Goal: Check status

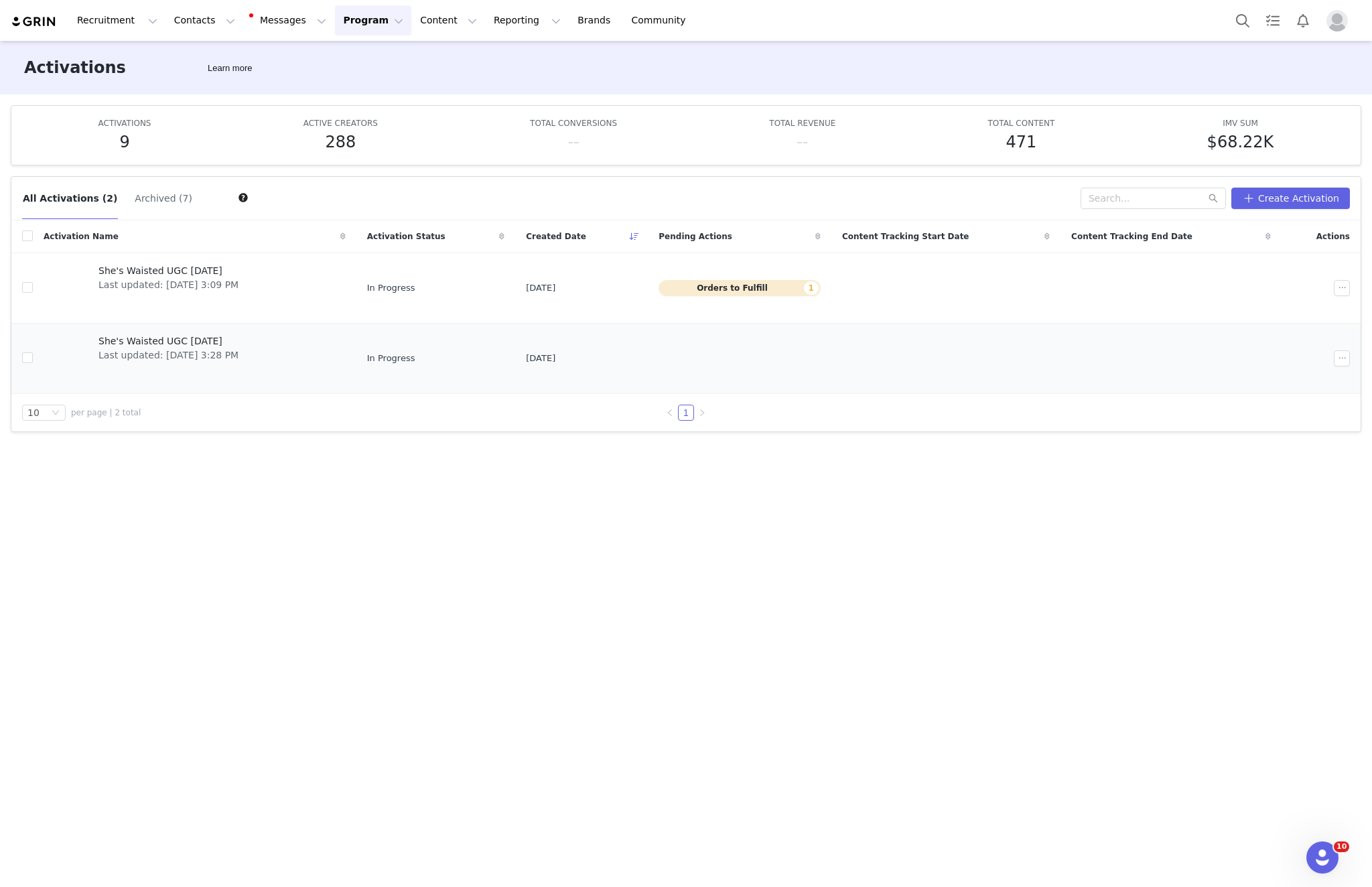
click at [158, 353] on span "Last updated: Aug 7, 2025 3:28 PM" at bounding box center [168, 355] width 140 height 14
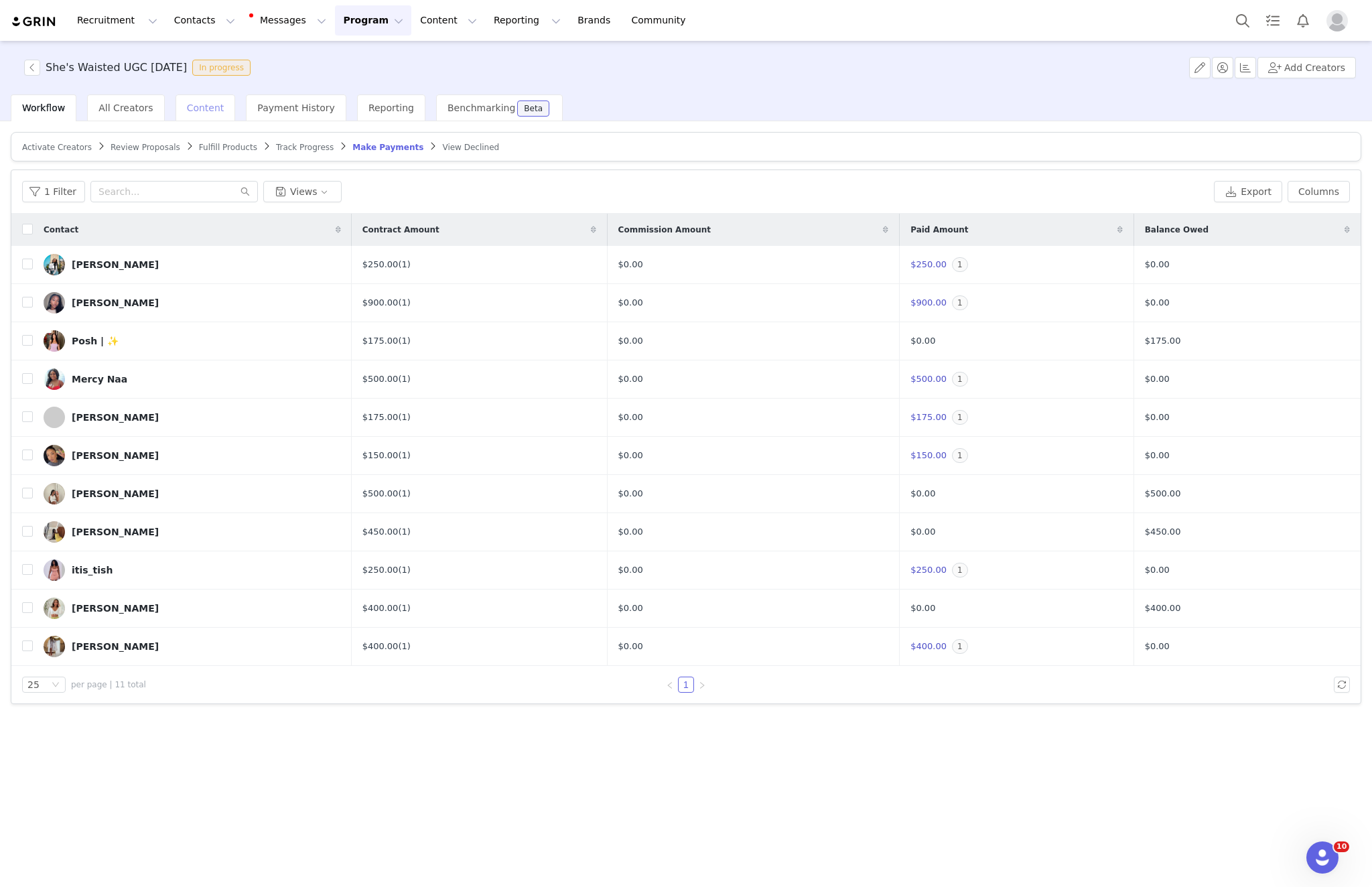
click at [209, 109] on span "Content" at bounding box center [206, 108] width 38 height 11
